Goal: Task Accomplishment & Management: Use online tool/utility

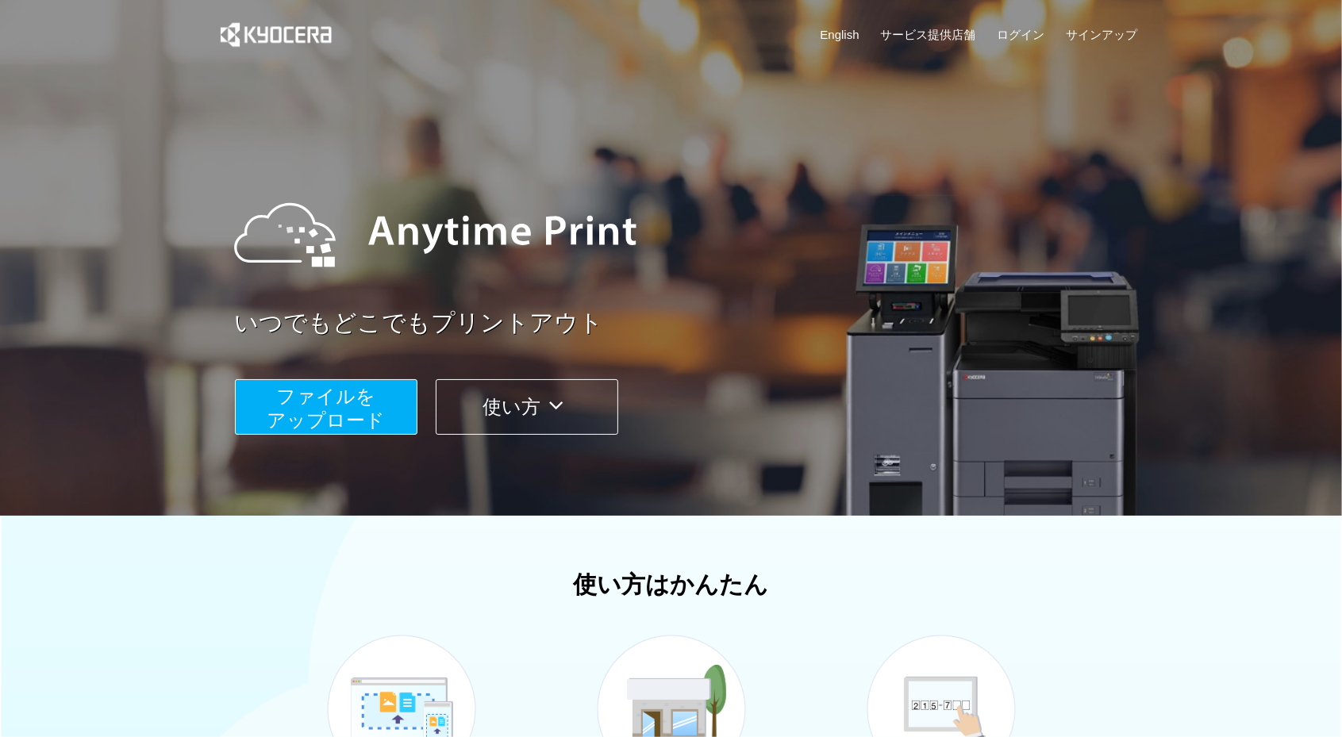
click at [358, 418] on span "ファイルを ​​アップロード" at bounding box center [326, 408] width 118 height 45
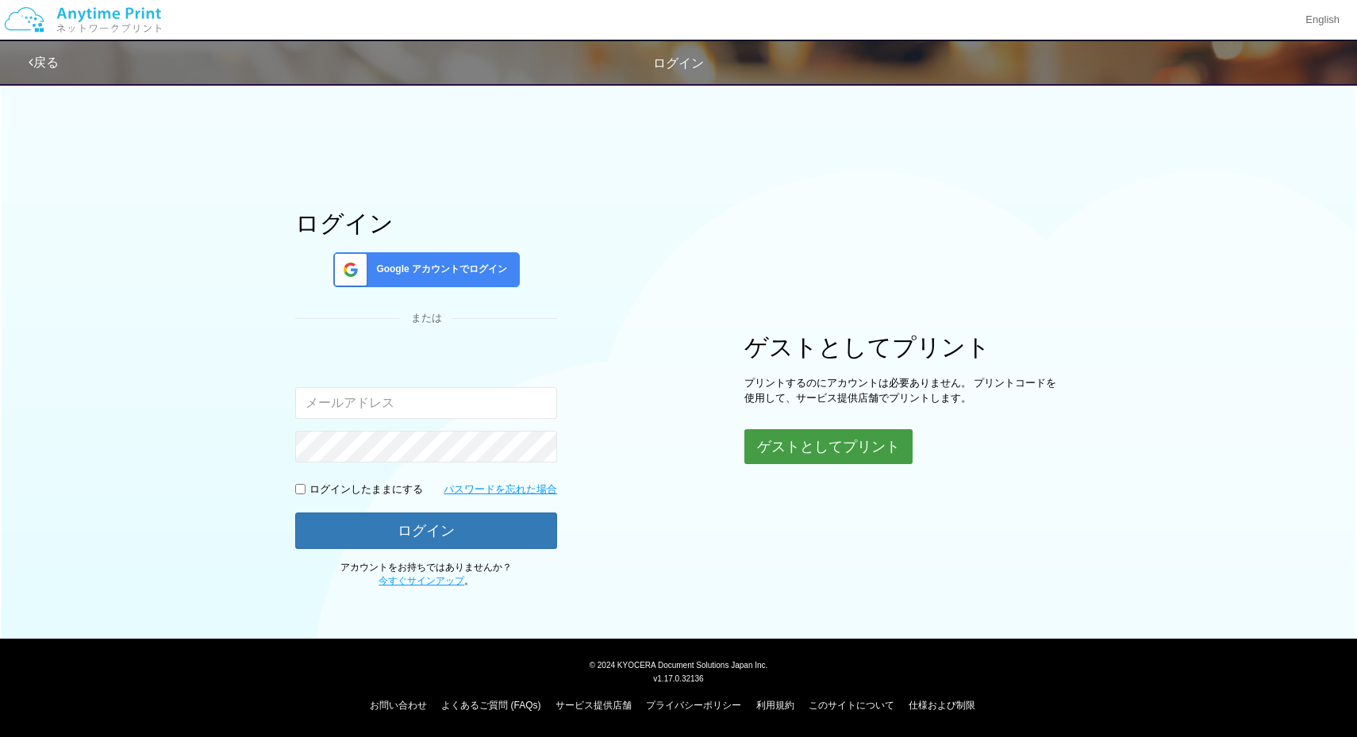
click at [800, 448] on button "ゲストとしてプリント" at bounding box center [829, 446] width 168 height 35
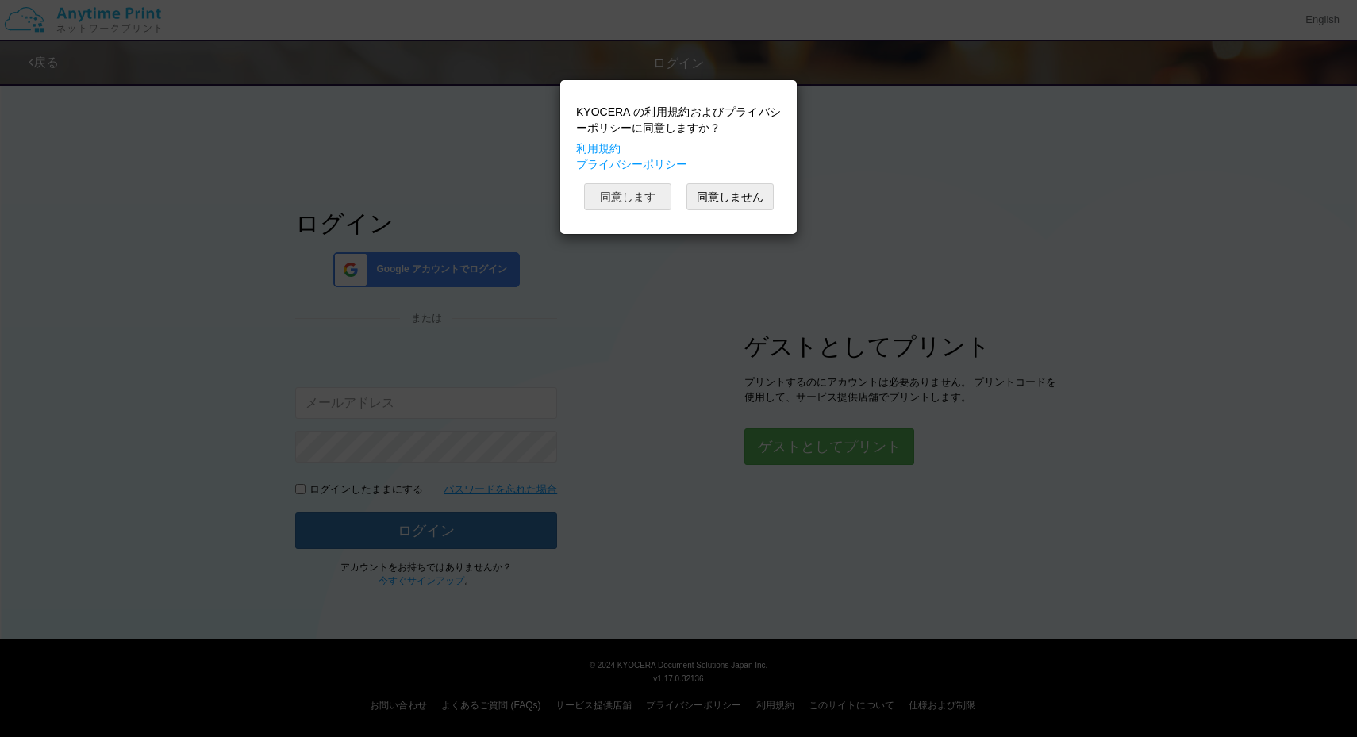
click at [638, 198] on button "同意します" at bounding box center [627, 196] width 87 height 27
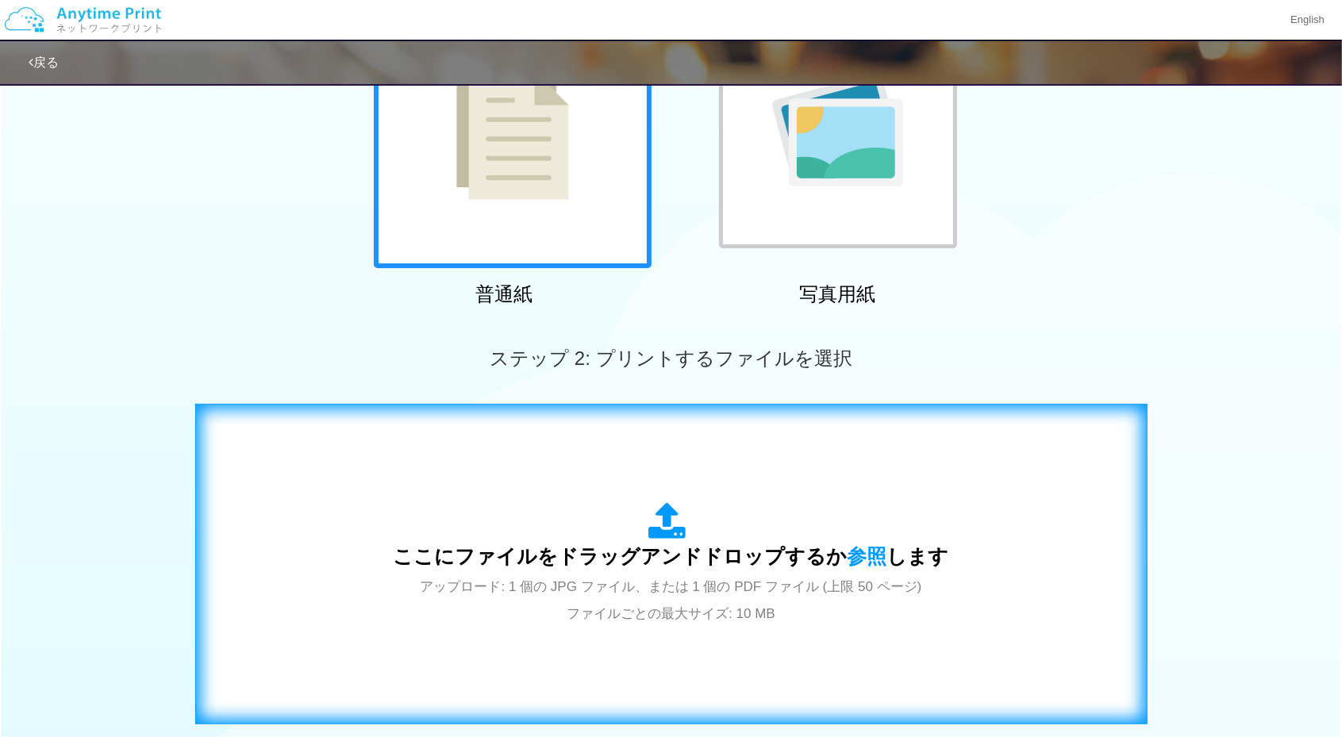
scroll to position [298, 0]
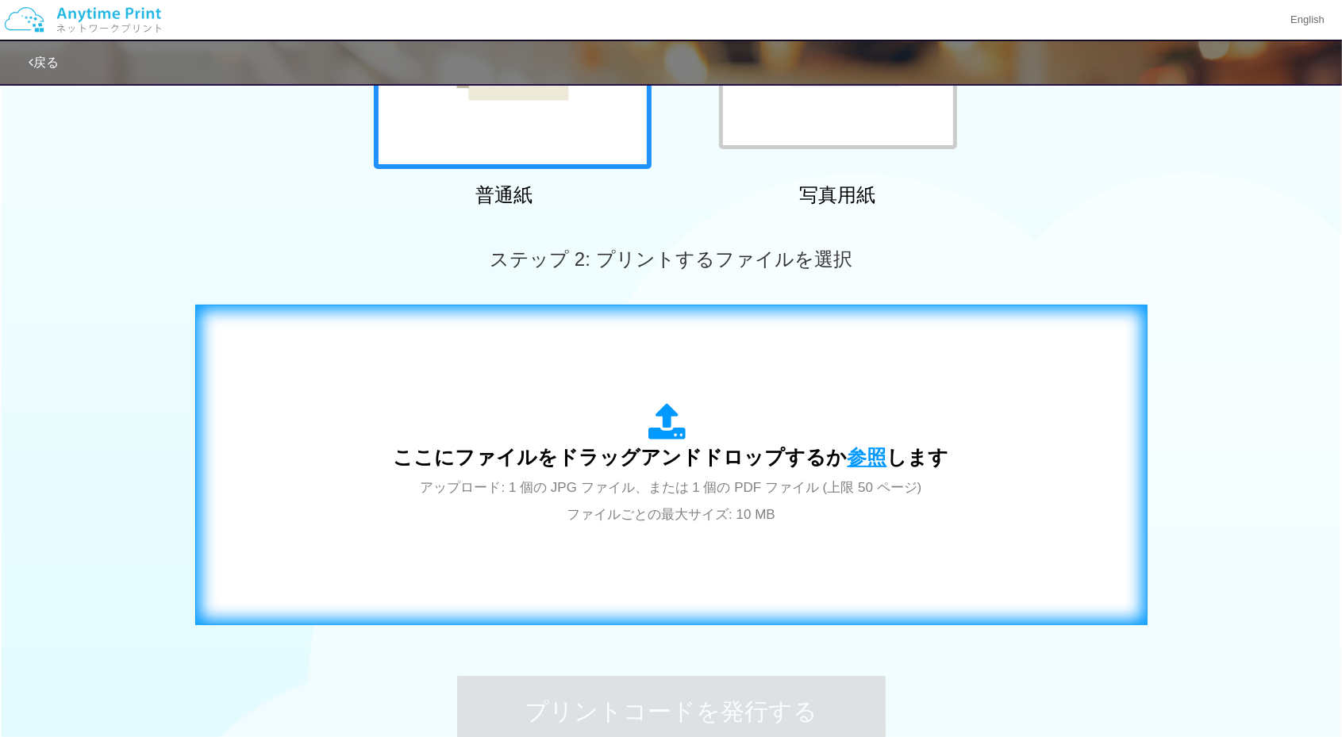
click at [848, 459] on span "参照" at bounding box center [868, 457] width 40 height 22
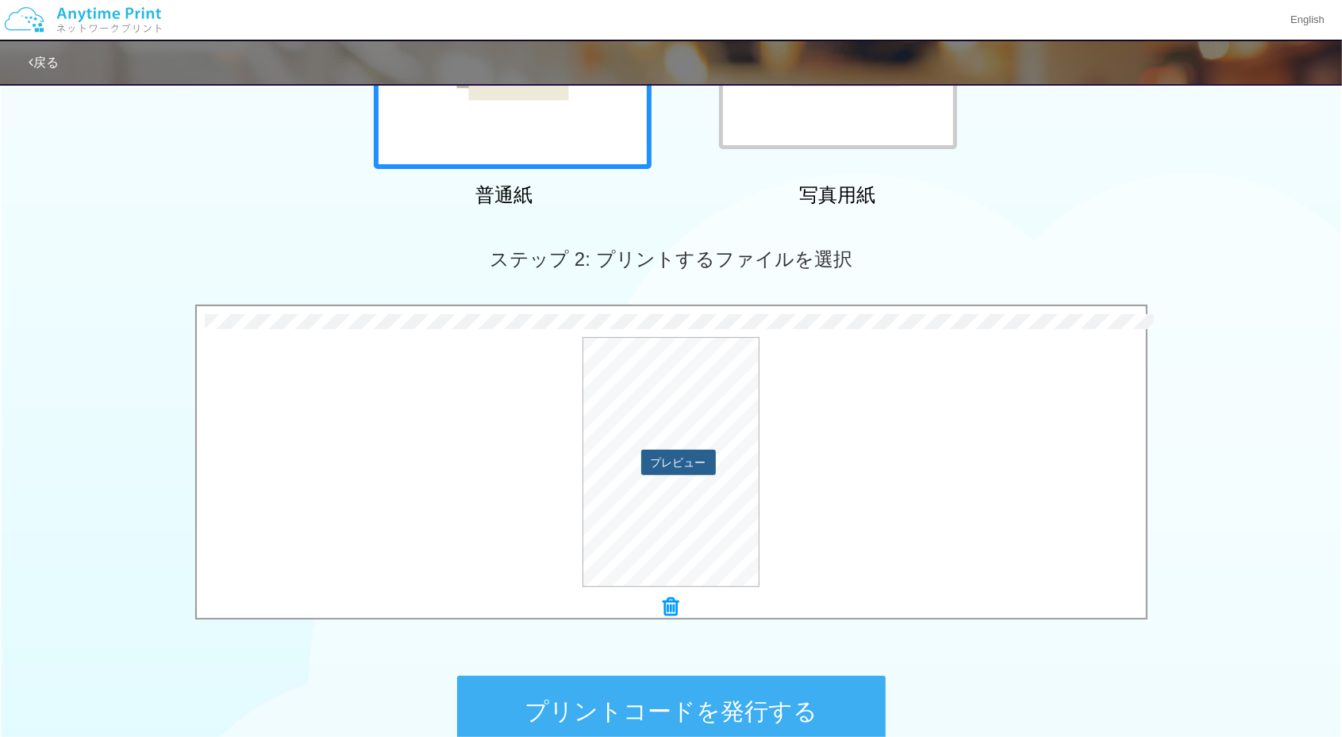
click at [644, 455] on button "プレビュー" at bounding box center [678, 462] width 75 height 25
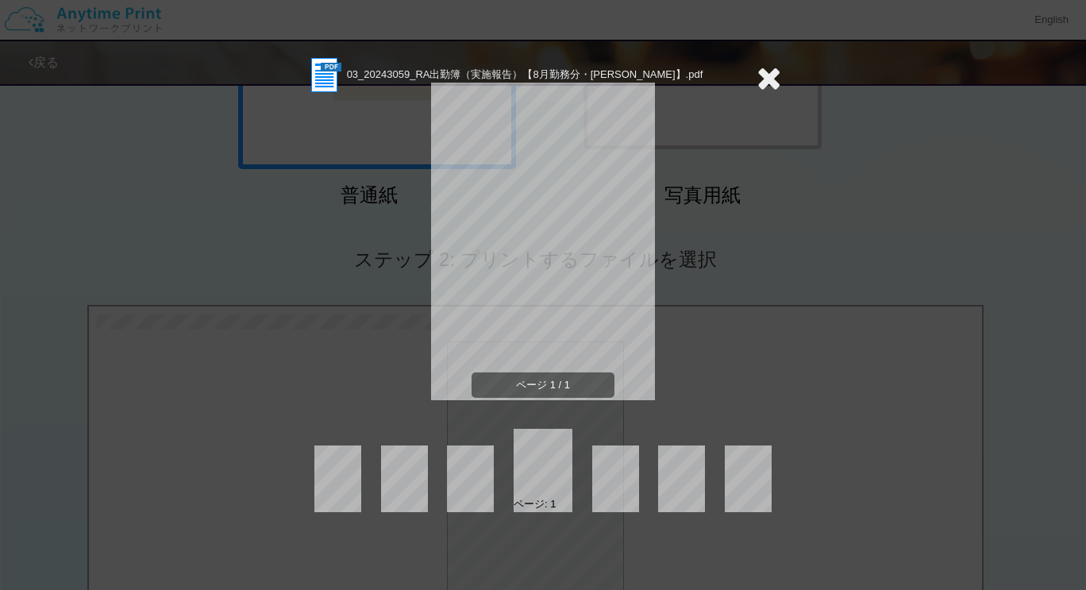
click at [762, 75] on icon at bounding box center [768, 78] width 25 height 32
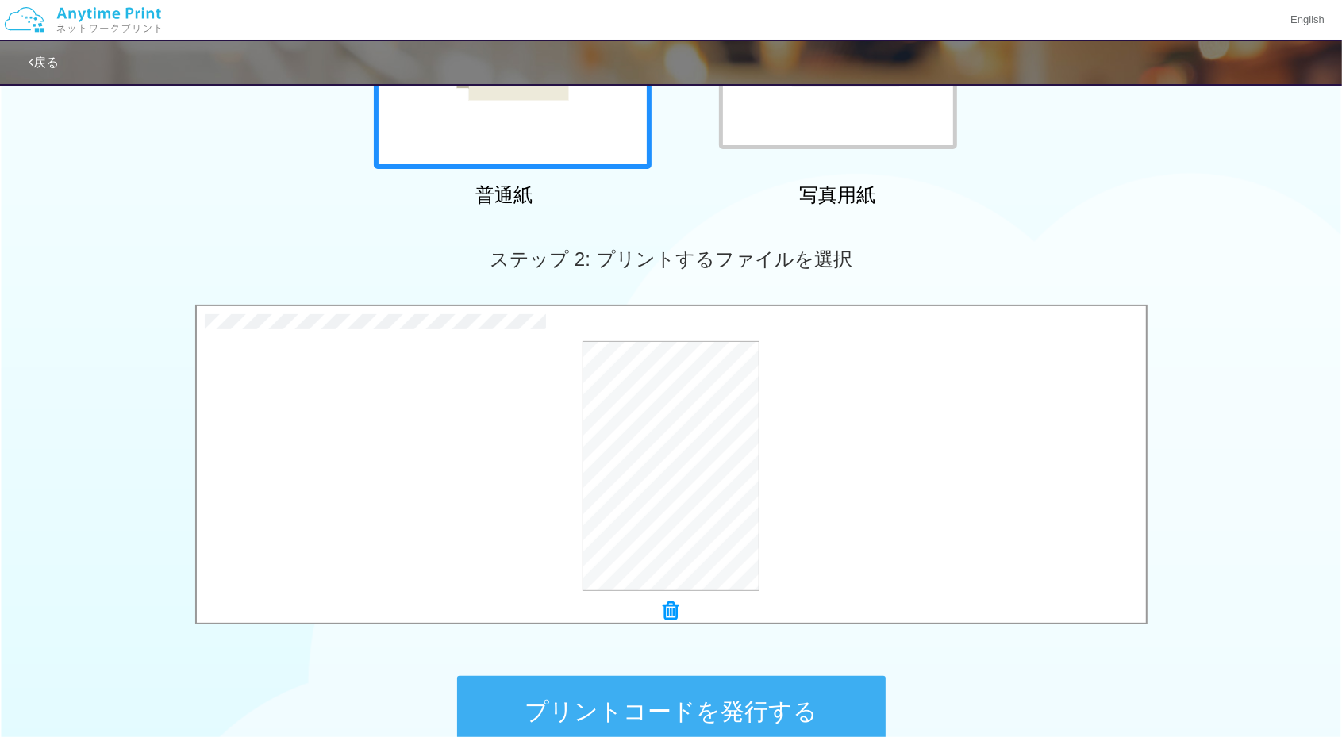
scroll to position [470, 0]
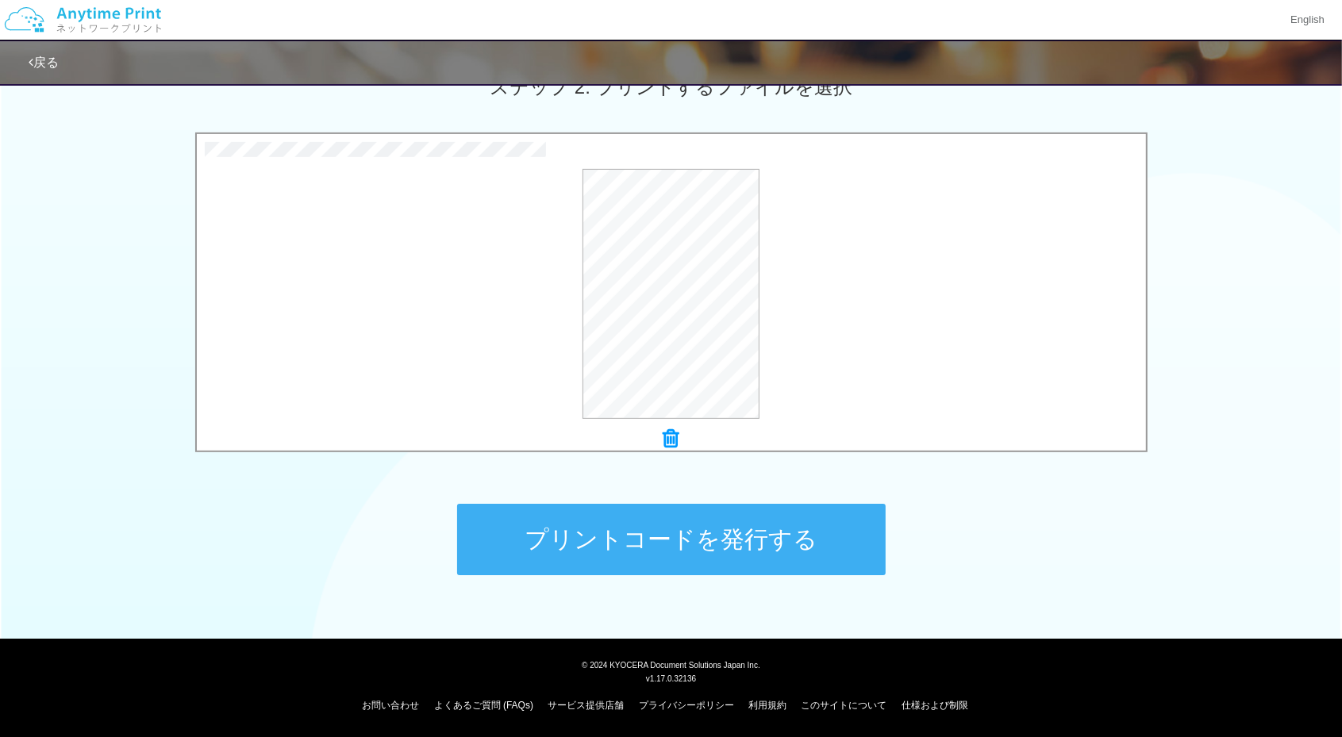
click at [814, 524] on button "プリントコードを発行する" at bounding box center [671, 539] width 429 height 71
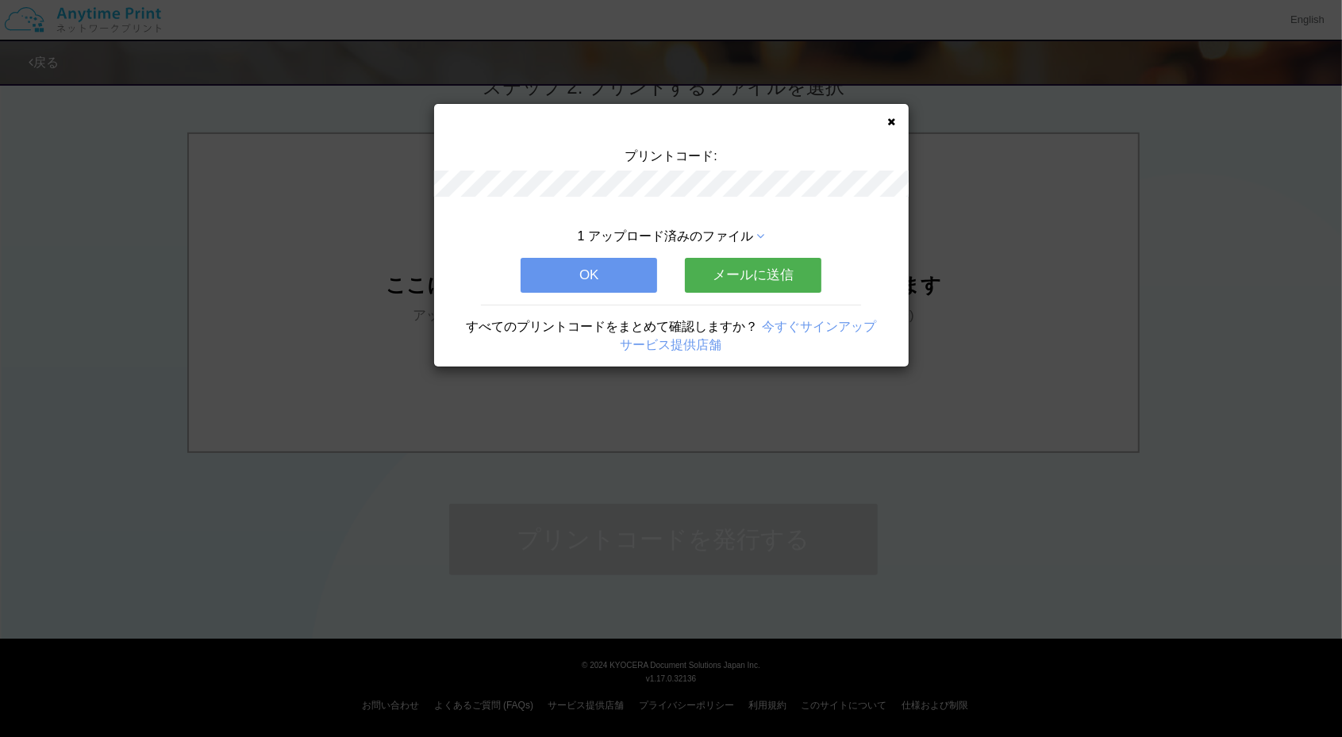
scroll to position [0, 0]
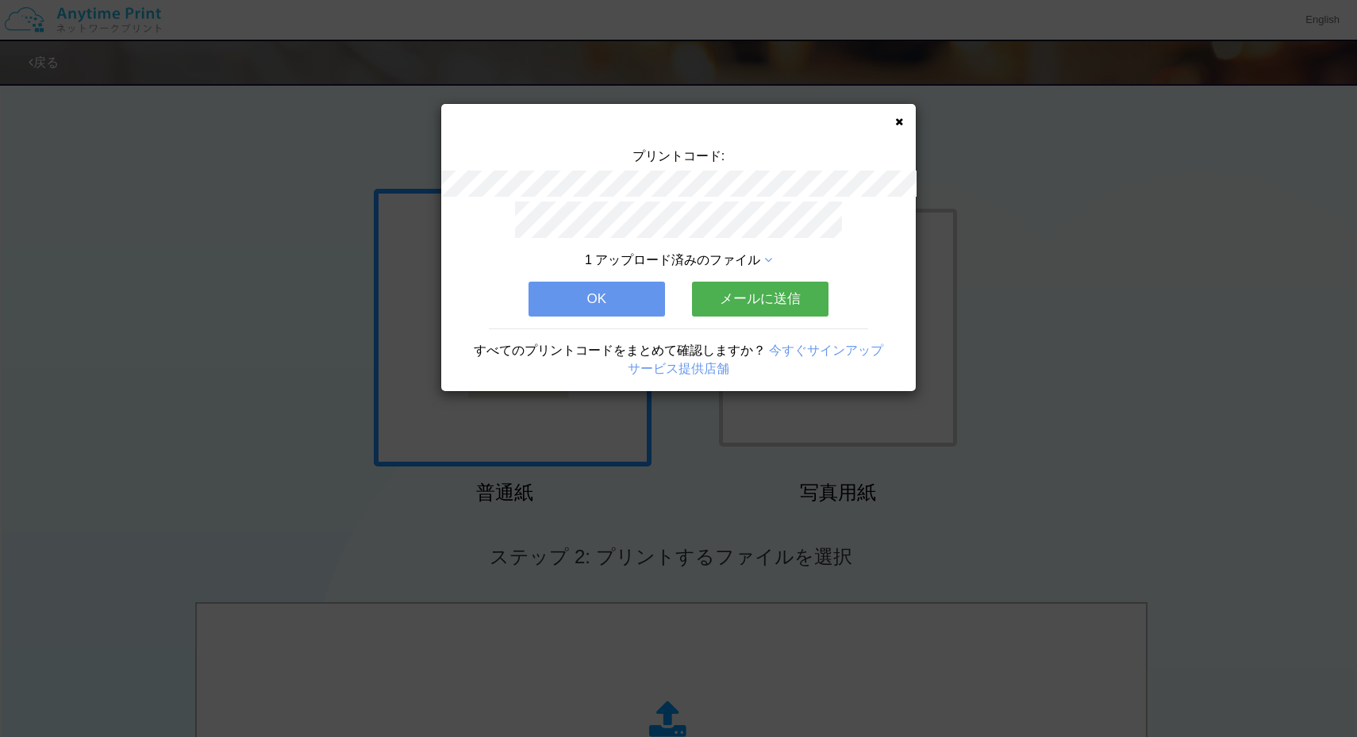
click at [637, 310] on button "OK" at bounding box center [597, 299] width 137 height 35
